Goal: Download file/media

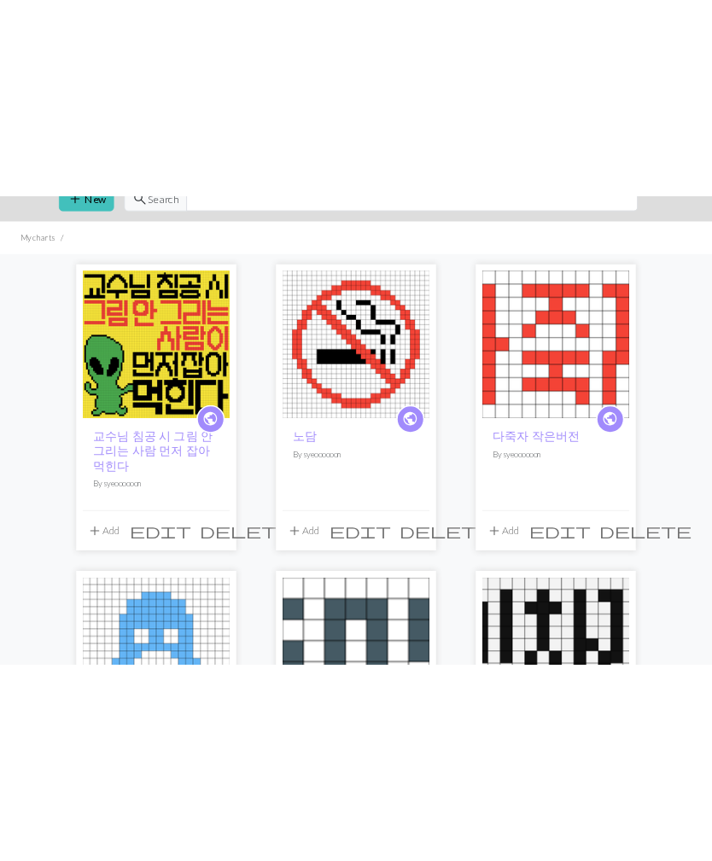
scroll to position [37, 0]
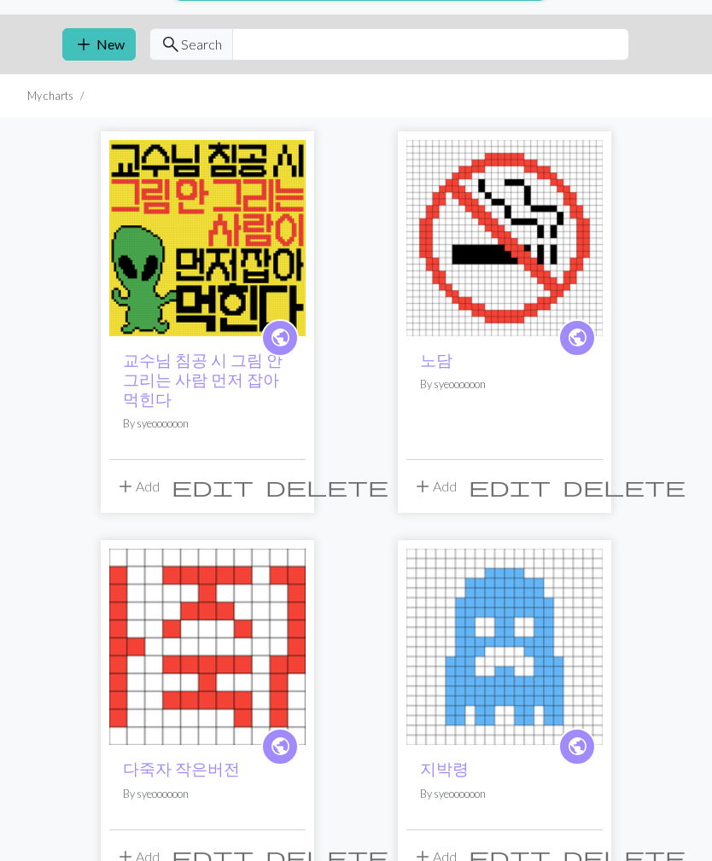
click at [253, 474] on span "edit" at bounding box center [212, 486] width 82 height 24
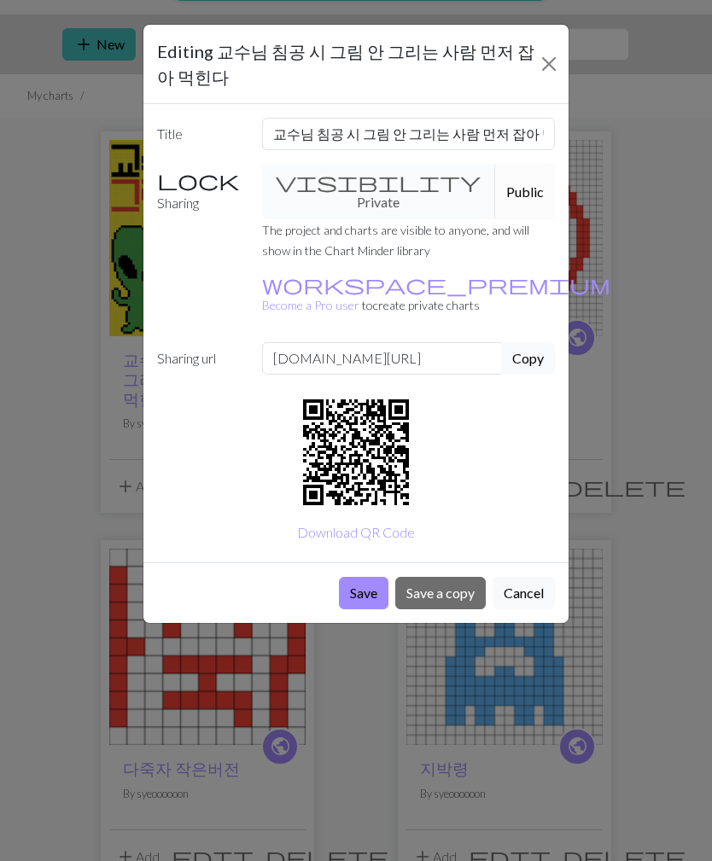
click at [548, 59] on button "Close" at bounding box center [549, 63] width 26 height 27
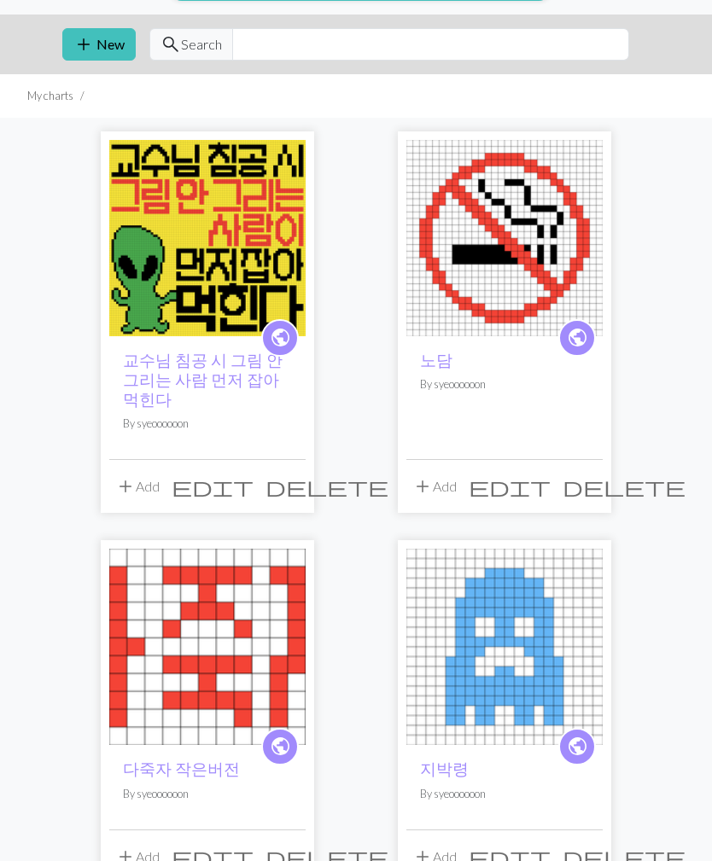
click at [253, 474] on span "edit" at bounding box center [212, 486] width 82 height 24
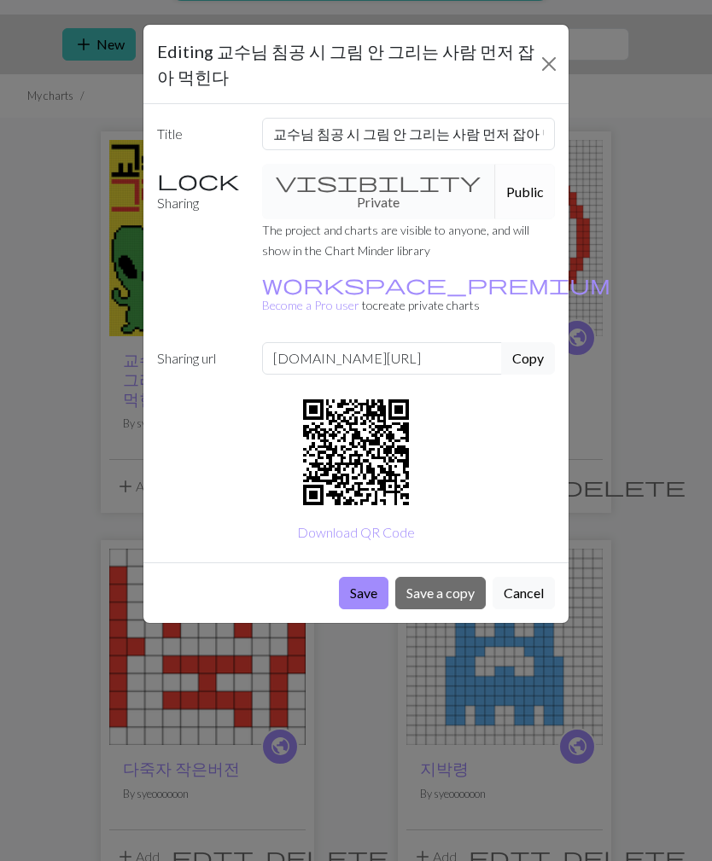
click at [548, 64] on button "Close" at bounding box center [549, 63] width 26 height 27
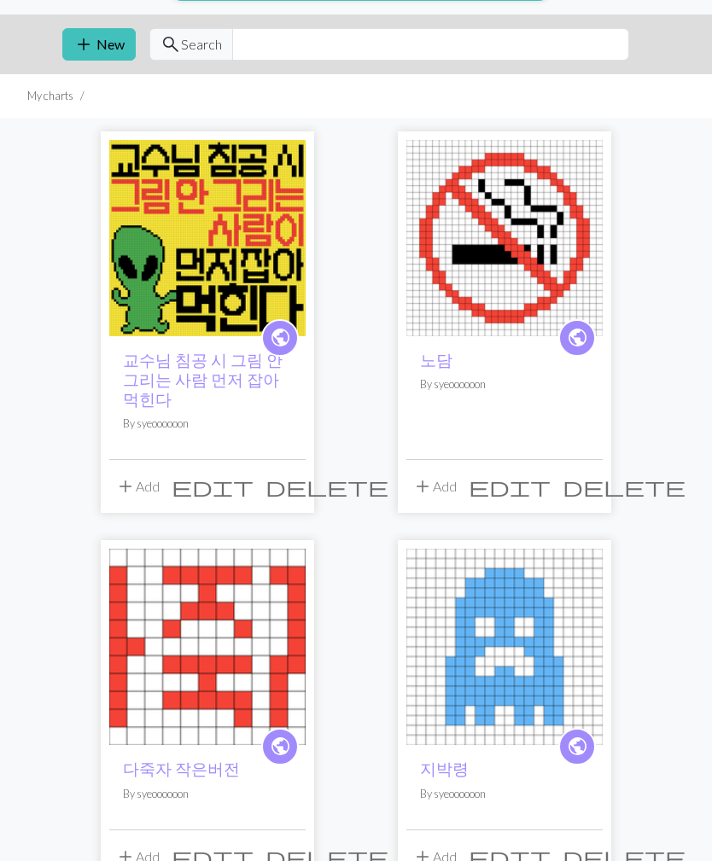
click at [131, 474] on span "add" at bounding box center [125, 486] width 20 height 24
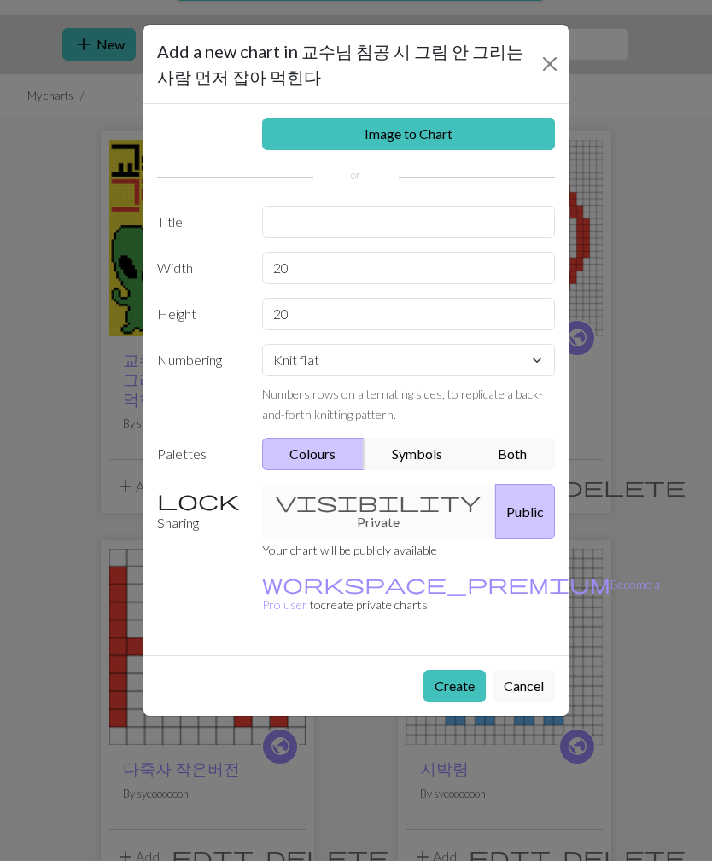
click at [540, 61] on button "Close" at bounding box center [549, 63] width 23 height 27
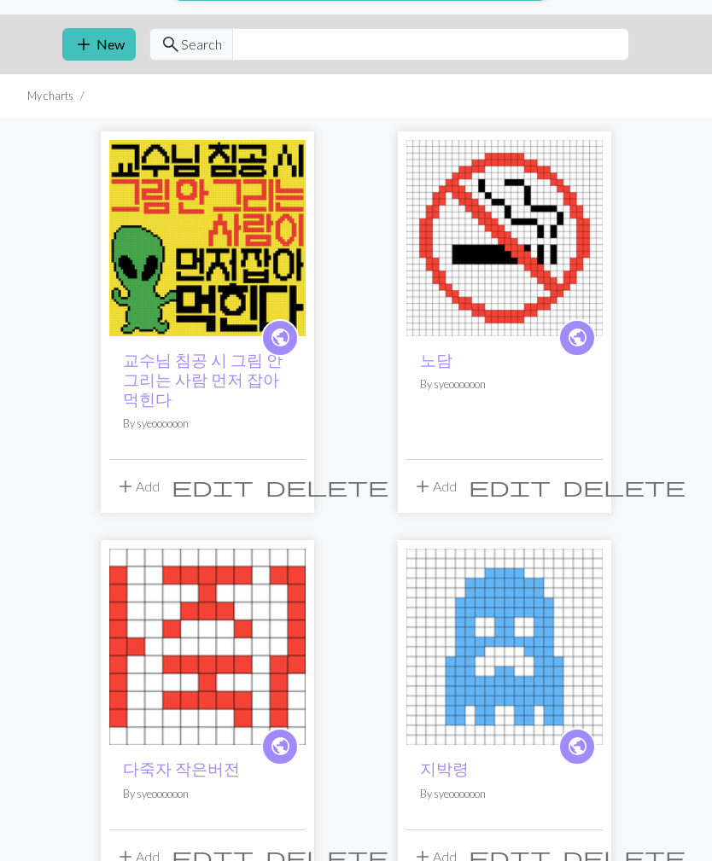
click at [146, 367] on link "교수님 침공 시 그림 안 그리는 사람 먼저 잡아 먹힌다" at bounding box center [203, 379] width 160 height 59
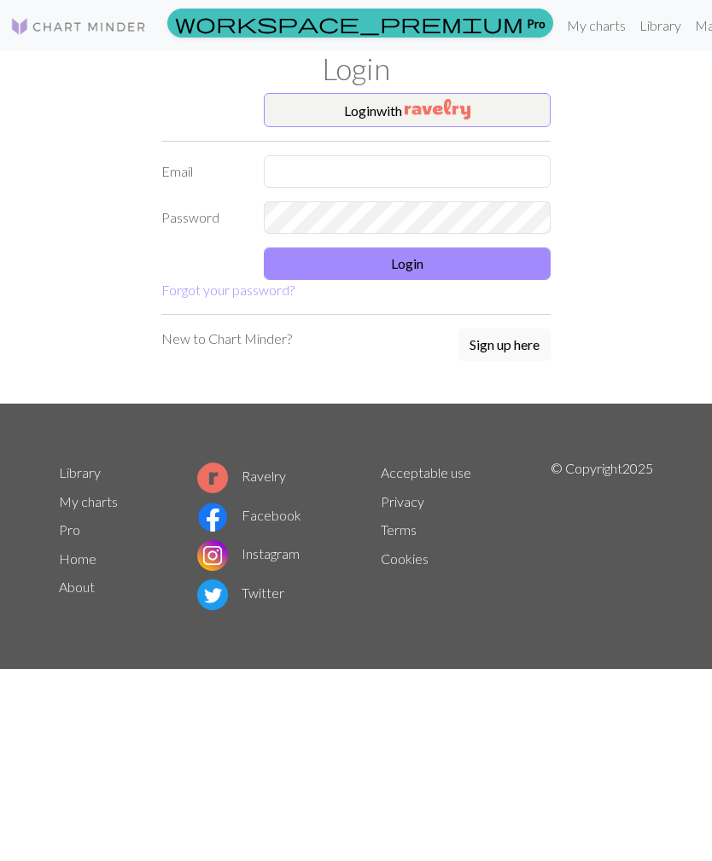
click at [332, 114] on button "Login with" at bounding box center [407, 110] width 287 height 34
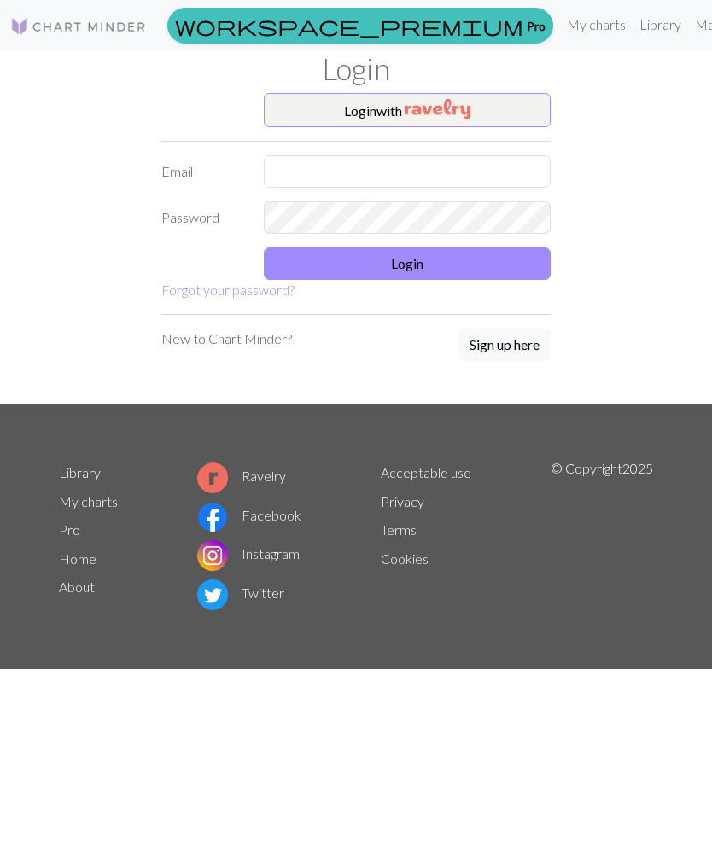
click at [560, 26] on link "My charts" at bounding box center [596, 25] width 73 height 34
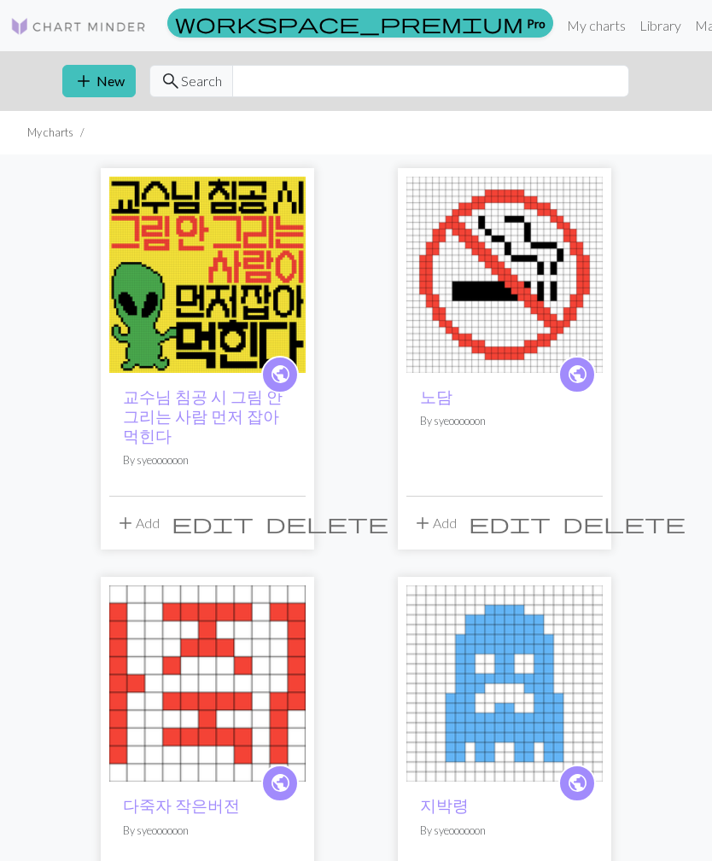
click at [165, 260] on img at bounding box center [207, 275] width 196 height 196
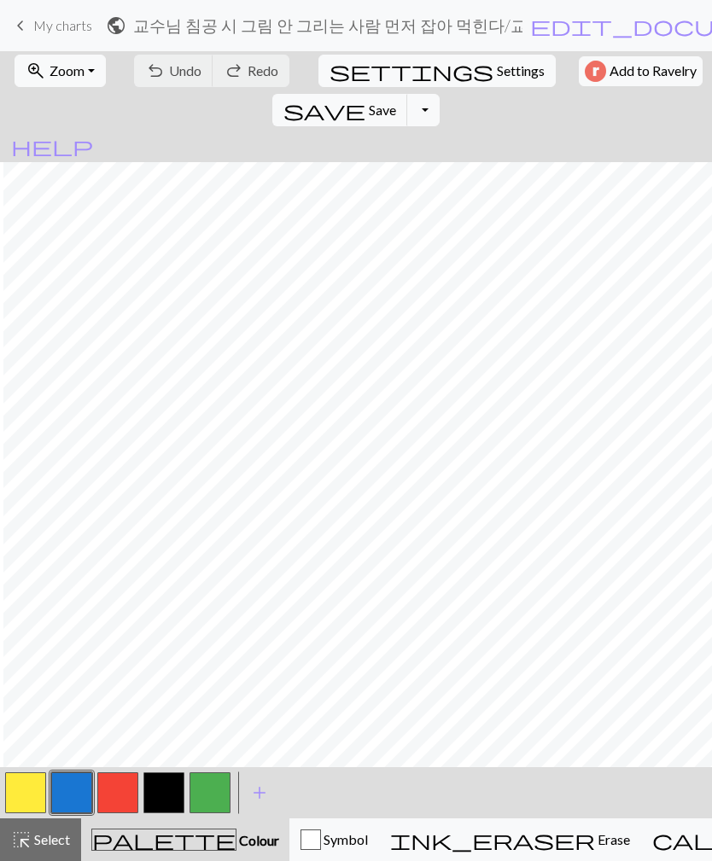
scroll to position [317, 426]
click at [166, 802] on button "button" at bounding box center [163, 792] width 41 height 41
click at [32, 801] on button "button" at bounding box center [25, 792] width 41 height 41
click at [176, 788] on button "button" at bounding box center [163, 792] width 41 height 41
click at [29, 790] on button "button" at bounding box center [25, 792] width 41 height 41
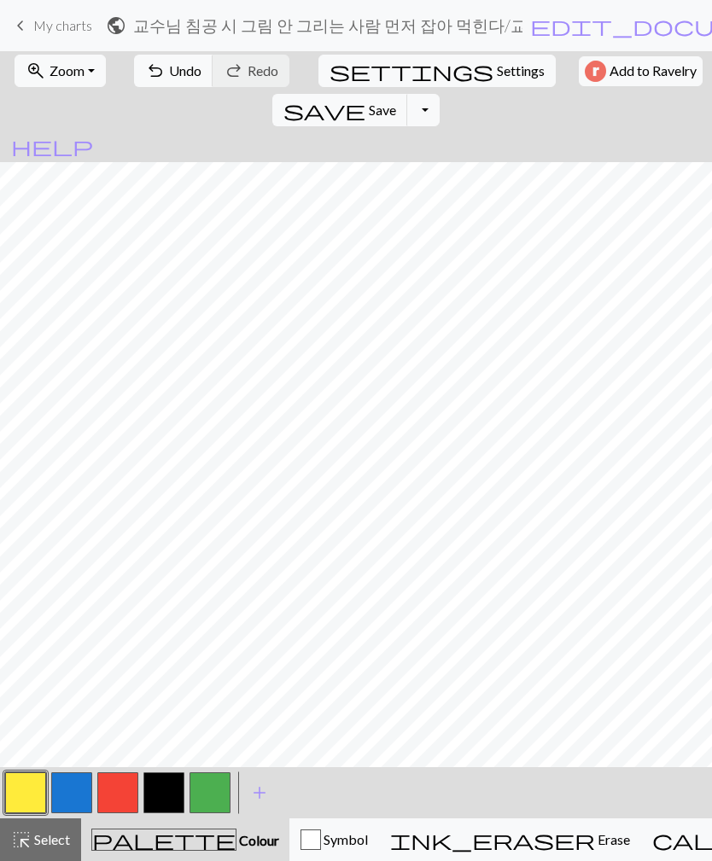
click at [166, 811] on button "button" at bounding box center [163, 792] width 41 height 41
click at [44, 789] on button "button" at bounding box center [25, 792] width 41 height 41
click at [164, 790] on button "button" at bounding box center [163, 792] width 41 height 41
click at [21, 787] on button "button" at bounding box center [25, 792] width 41 height 41
click at [162, 797] on button "button" at bounding box center [163, 792] width 41 height 41
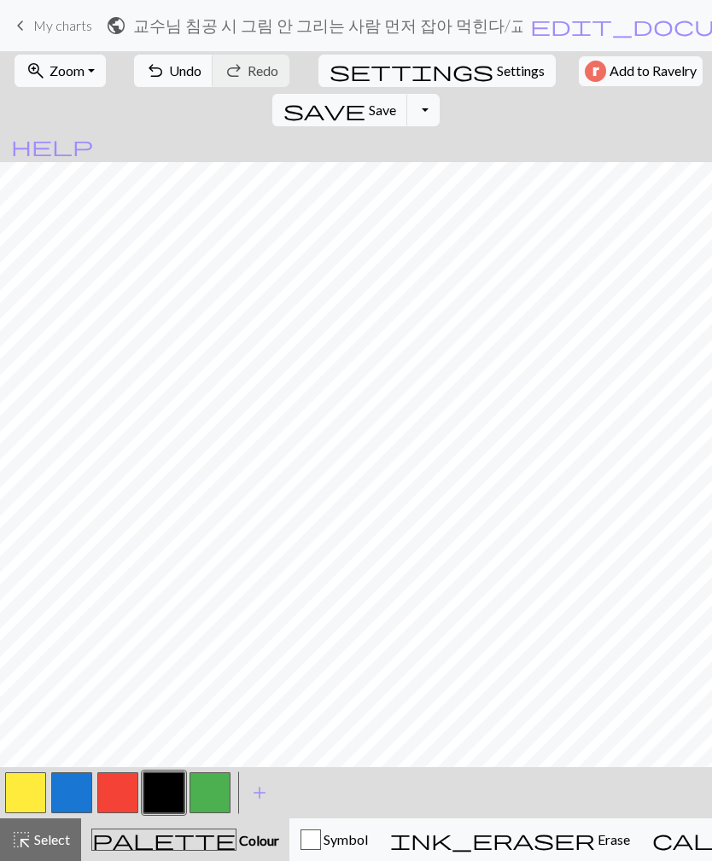
click at [32, 792] on button "button" at bounding box center [25, 792] width 41 height 41
click at [145, 71] on span "undo" at bounding box center [155, 71] width 20 height 24
click at [439, 94] on button "Toggle Dropdown" at bounding box center [423, 110] width 32 height 32
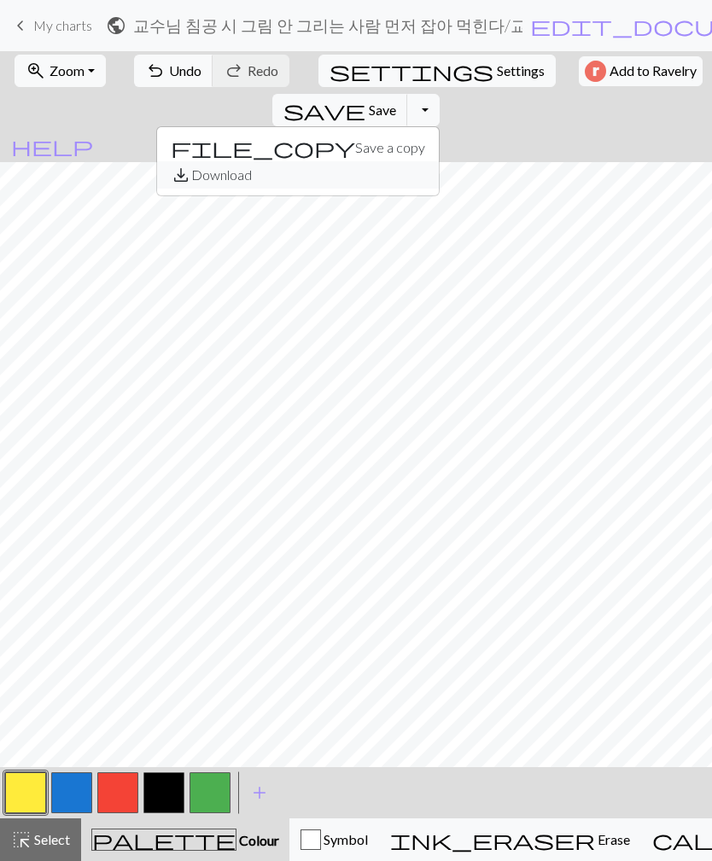
click at [439, 161] on button "save_alt Download" at bounding box center [298, 174] width 282 height 27
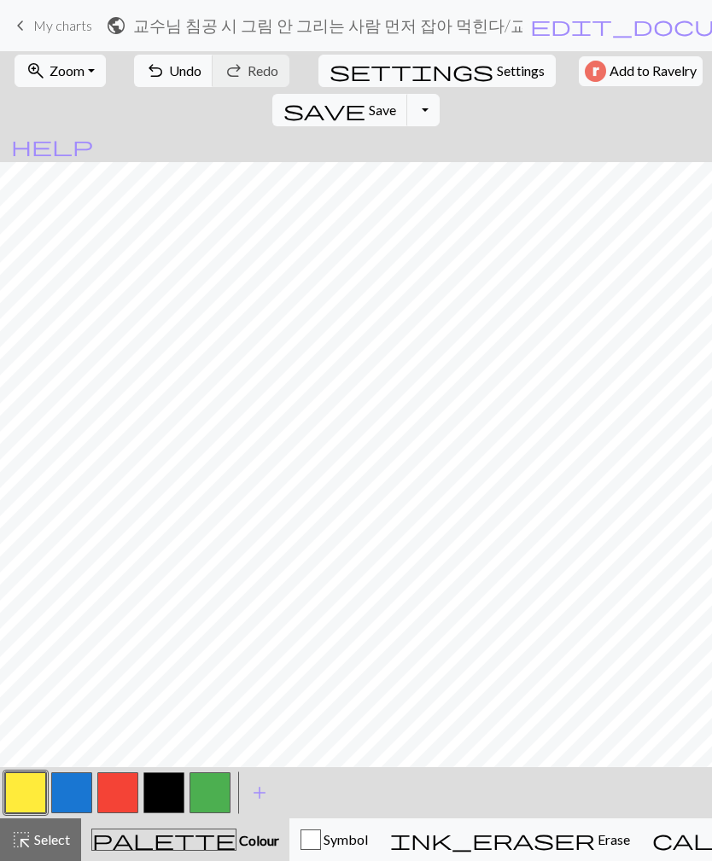
click at [365, 98] on span "save" at bounding box center [324, 110] width 82 height 24
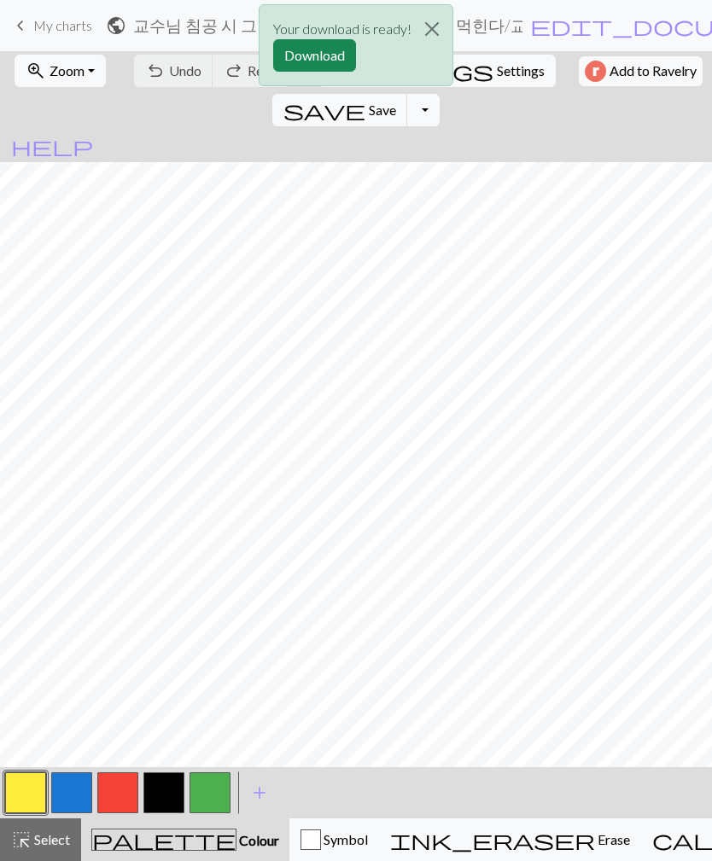
click at [320, 55] on button "Download" at bounding box center [314, 55] width 83 height 32
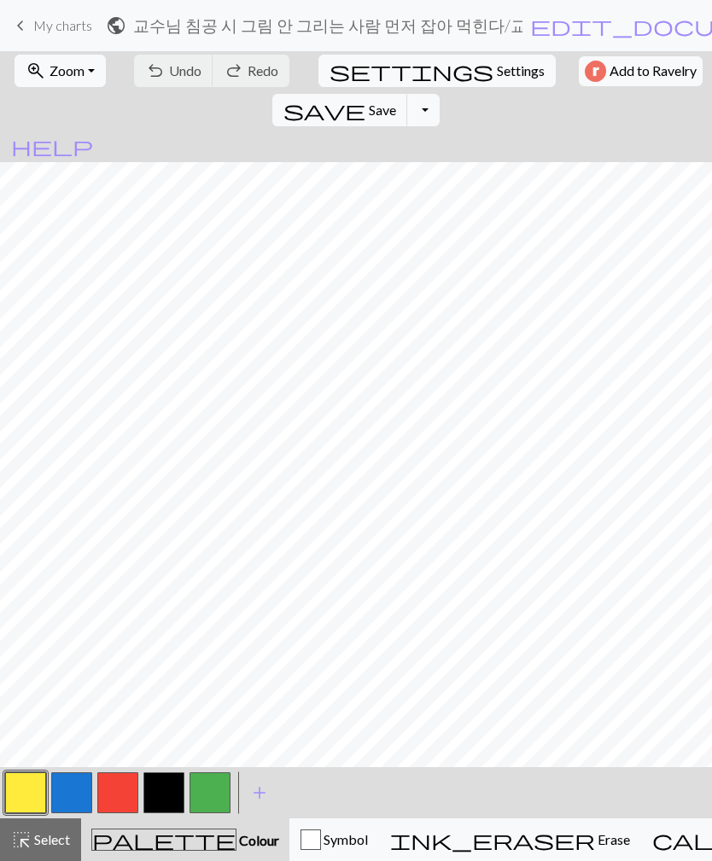
click at [54, 32] on span "My charts" at bounding box center [62, 25] width 59 height 16
